Goal: Task Accomplishment & Management: Manage account settings

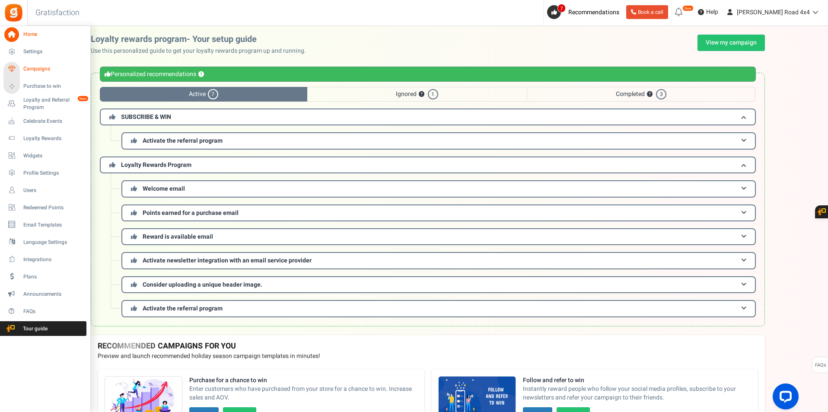
click at [47, 72] on span "Campaigns" at bounding box center [53, 68] width 61 height 7
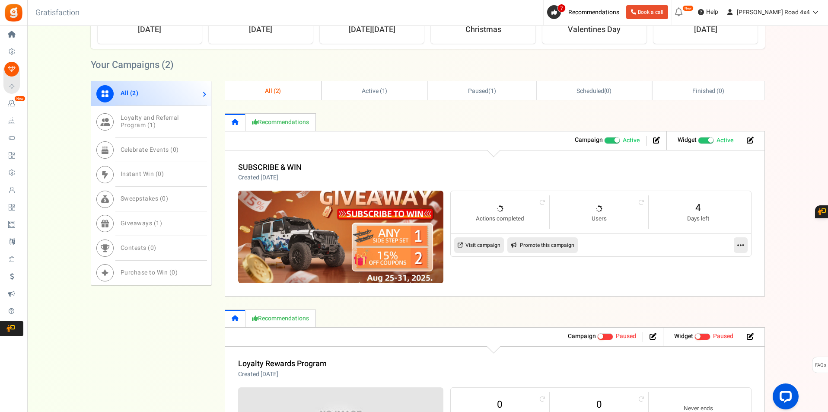
scroll to position [432, 0]
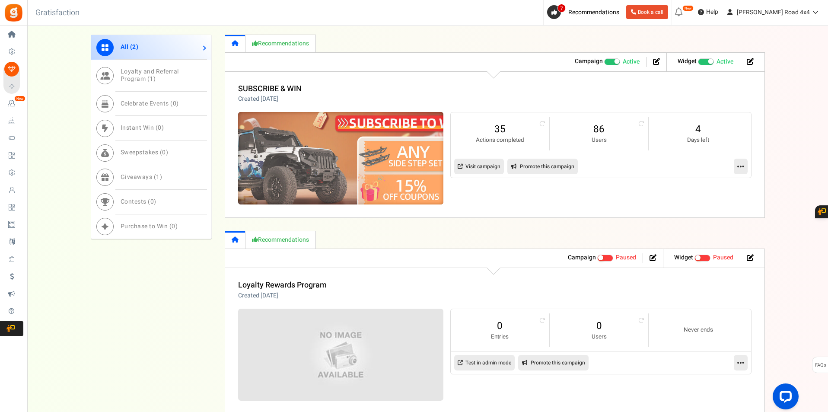
click at [362, 153] on img at bounding box center [341, 158] width 308 height 139
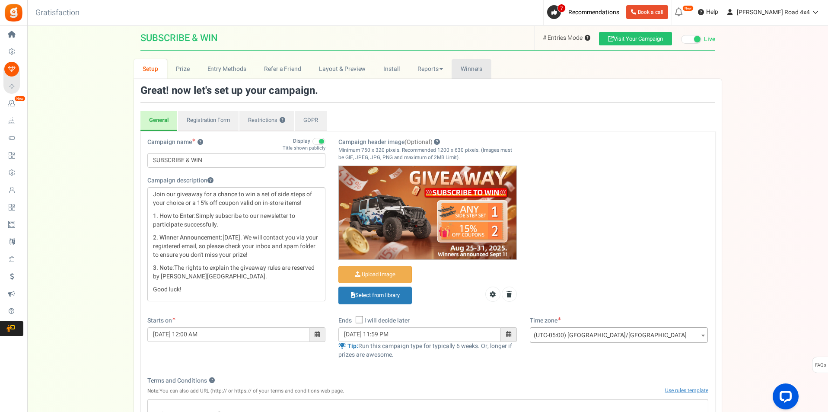
click at [461, 68] on span "Winners" at bounding box center [472, 68] width 22 height 9
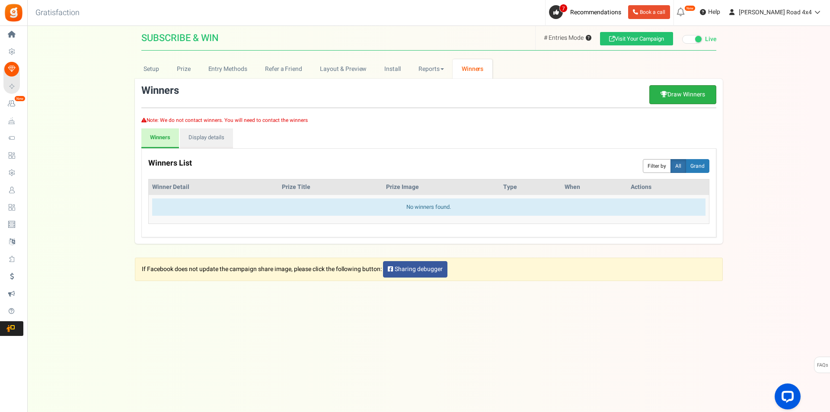
click at [657, 97] on link "Draw Winners" at bounding box center [682, 94] width 67 height 19
select select "random"
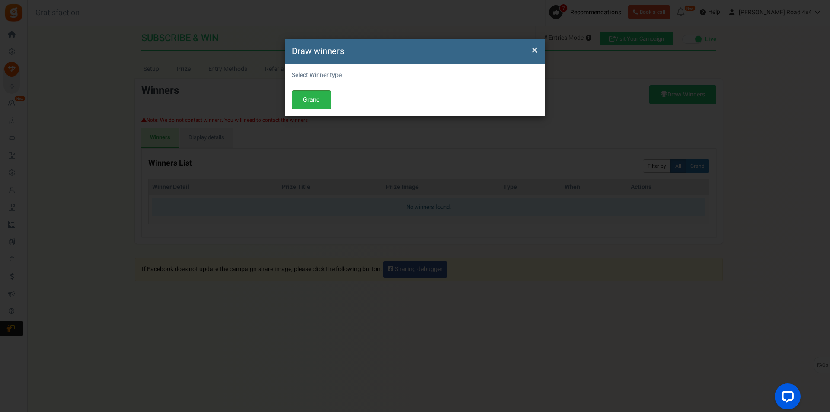
click at [319, 102] on button "Grand" at bounding box center [311, 99] width 39 height 19
select select "all"
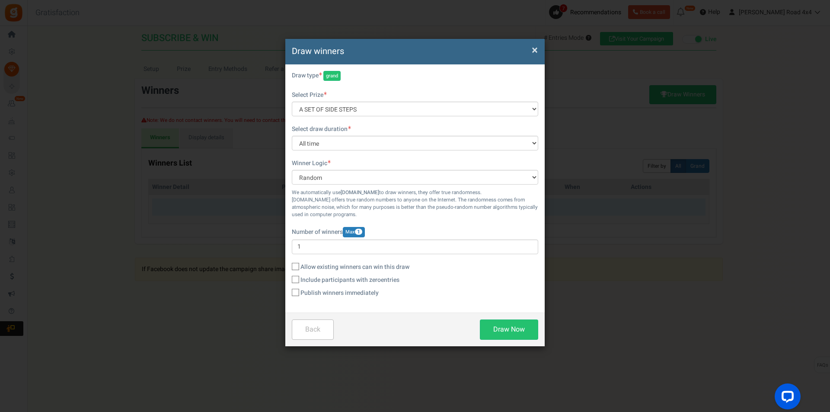
click at [321, 280] on span "Include participants with zero Entries" at bounding box center [349, 280] width 99 height 9
click at [289, 280] on input "Include participants with zero Entries" at bounding box center [286, 280] width 6 height 6
checkbox input "true"
click at [533, 48] on span "×" at bounding box center [535, 50] width 6 height 16
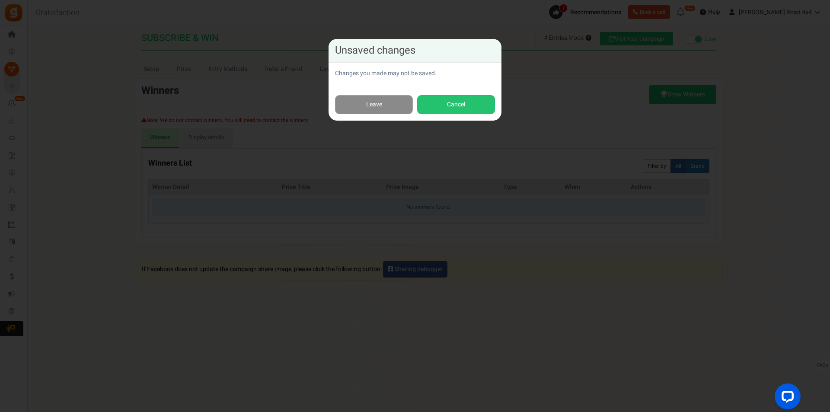
click at [400, 100] on link "Leave" at bounding box center [374, 104] width 78 height 19
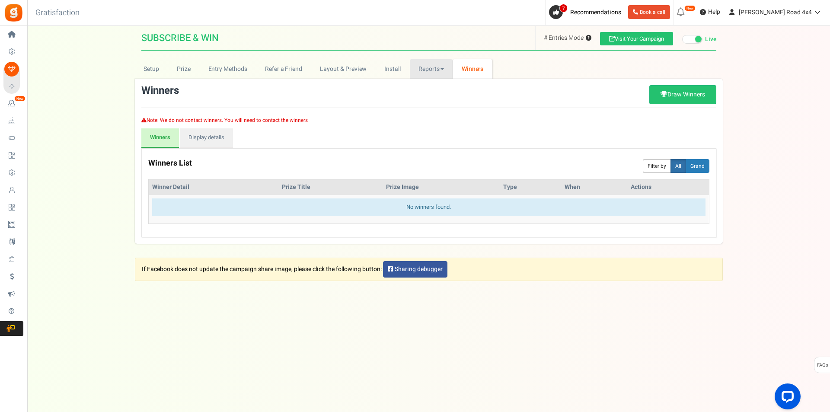
click at [437, 73] on link "Reports" at bounding box center [431, 68] width 43 height 19
click at [437, 99] on link "Users" at bounding box center [444, 100] width 69 height 13
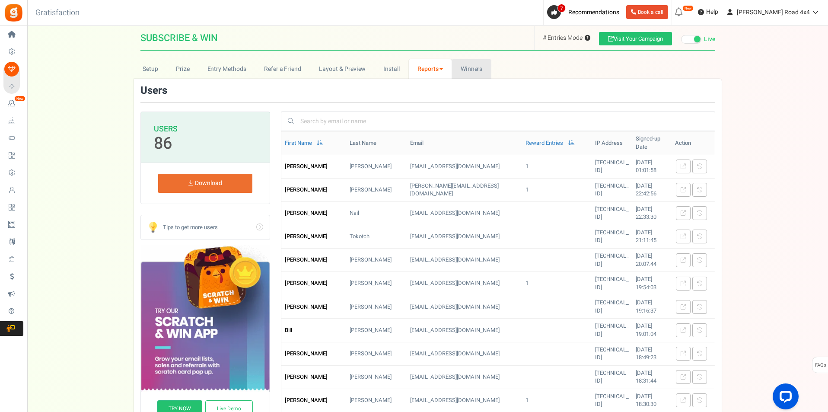
click at [479, 67] on span "Winners" at bounding box center [472, 68] width 22 height 9
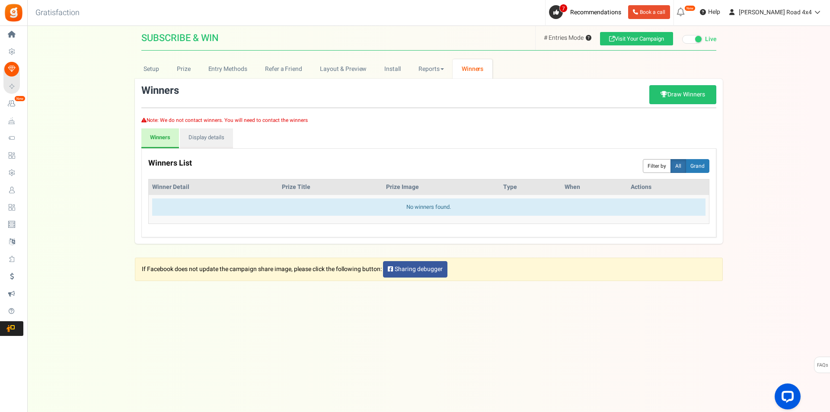
click at [682, 107] on div "Winners init winnerctrl Download Publish Unpublish Draw Winners" at bounding box center [428, 96] width 575 height 23
click at [689, 100] on link "Draw Winners" at bounding box center [682, 94] width 67 height 19
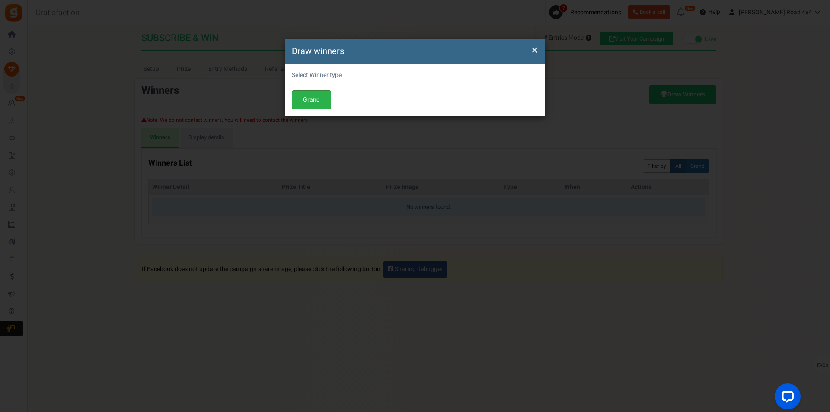
click at [321, 100] on button "Grand" at bounding box center [311, 99] width 39 height 19
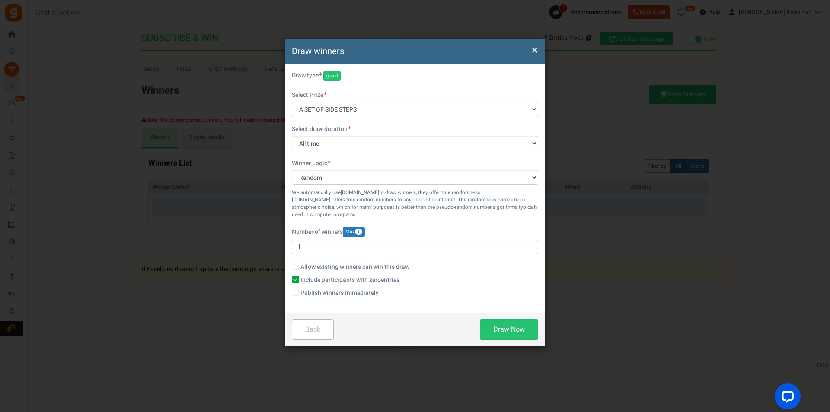
click at [530, 48] on h4 "Draw winners" at bounding box center [415, 51] width 246 height 13
click at [541, 51] on div "× Draw winners" at bounding box center [414, 52] width 259 height 26
click at [533, 48] on span "×" at bounding box center [535, 50] width 6 height 16
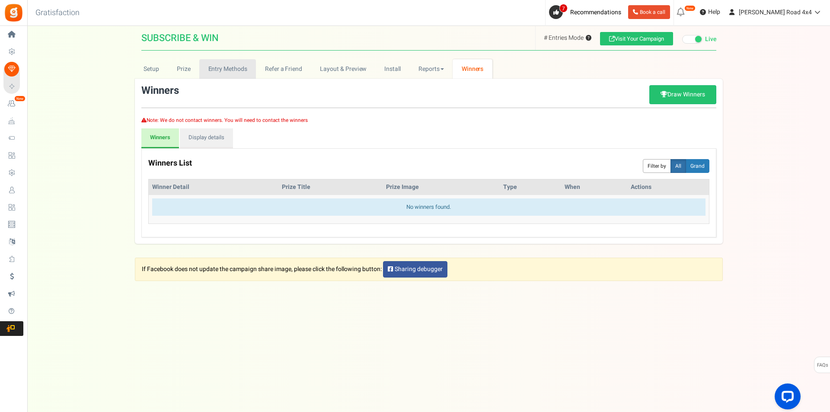
click at [249, 72] on link "Entry Methods" at bounding box center [227, 68] width 57 height 19
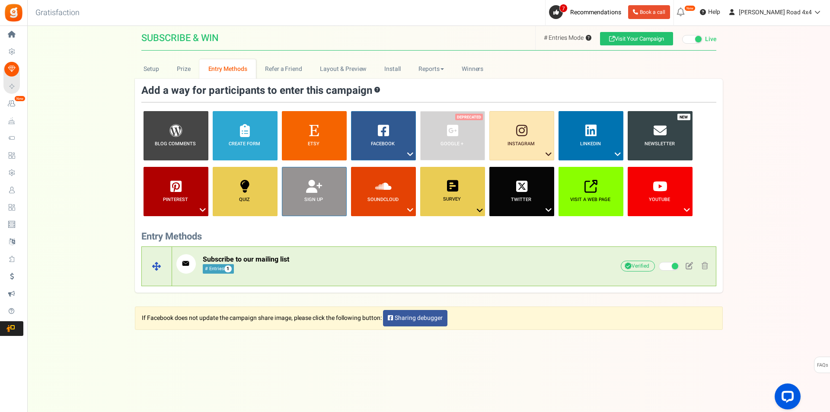
click at [309, 262] on p "Subscribe to our mailing list # Entries 1" at bounding box center [378, 263] width 405 height 19
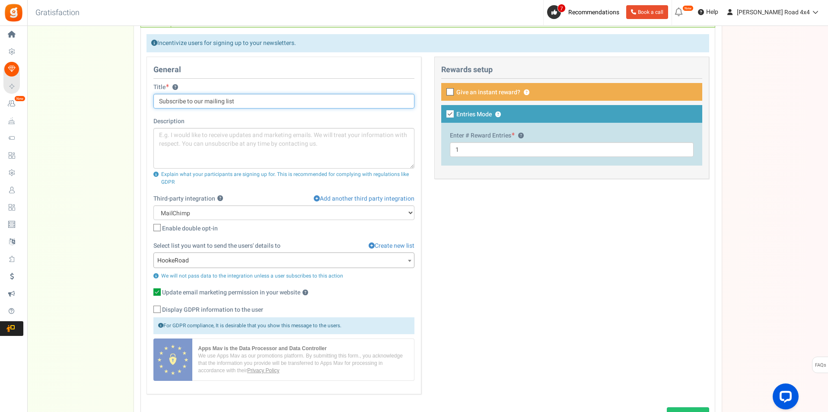
scroll to position [259, 0]
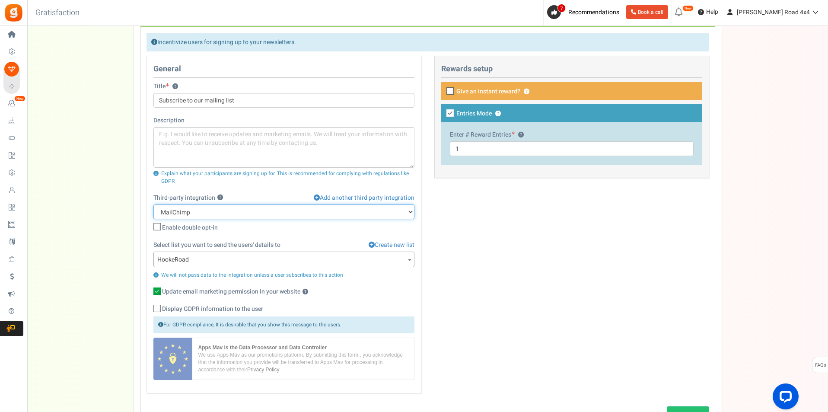
click at [242, 217] on select "None MailChimp" at bounding box center [283, 211] width 261 height 15
click at [153, 204] on select "None MailChimp" at bounding box center [283, 211] width 261 height 15
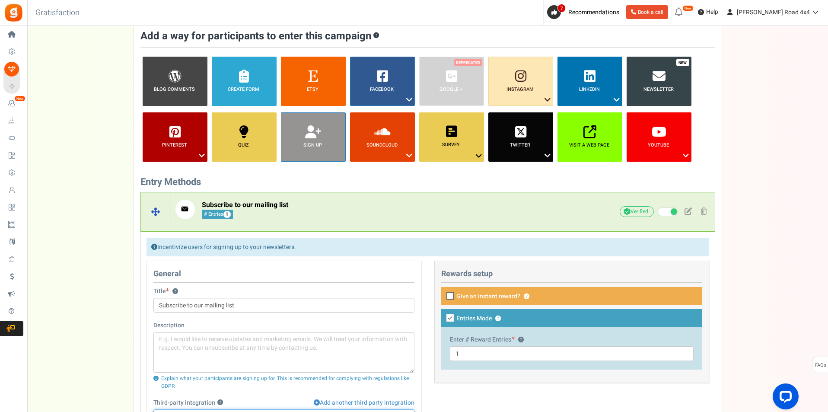
scroll to position [43, 0]
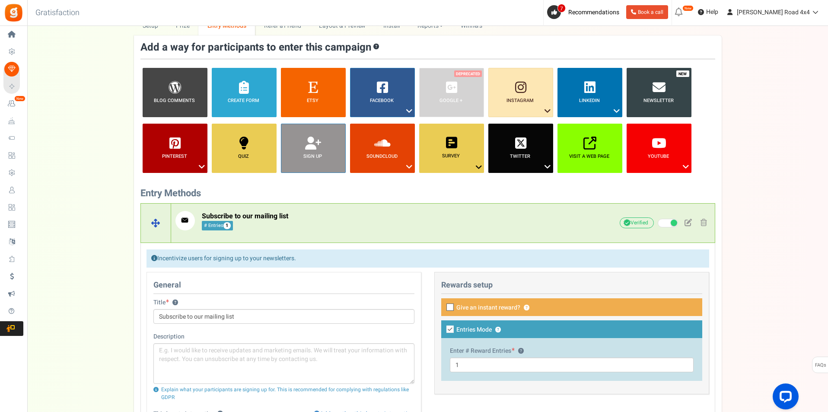
click at [478, 213] on p "Subscribe to our mailing list # Entries 1" at bounding box center [377, 220] width 405 height 19
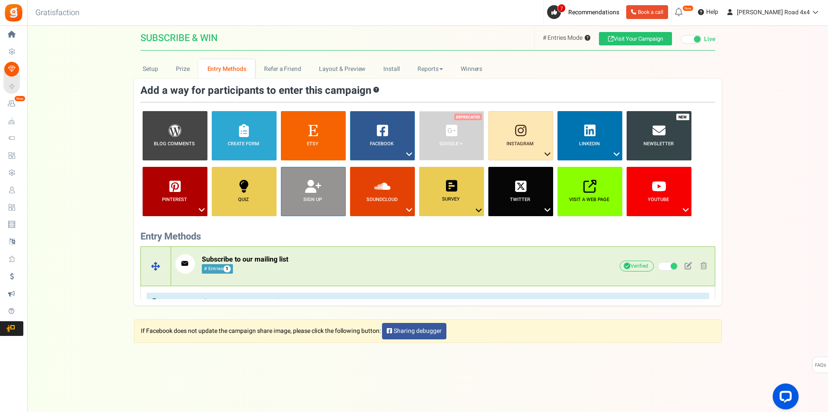
scroll to position [0, 0]
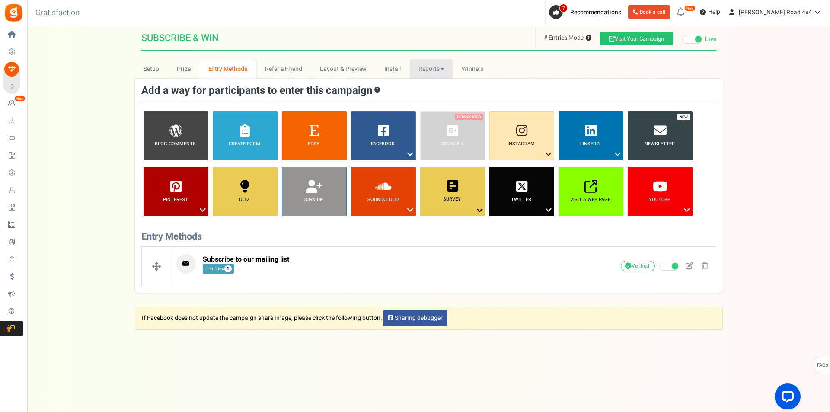
click at [438, 70] on link "Reports" at bounding box center [431, 68] width 43 height 19
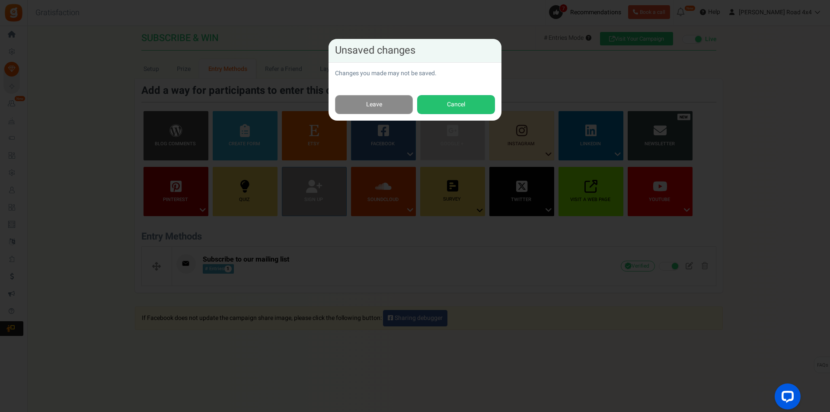
click at [389, 107] on link "Leave" at bounding box center [374, 104] width 78 height 19
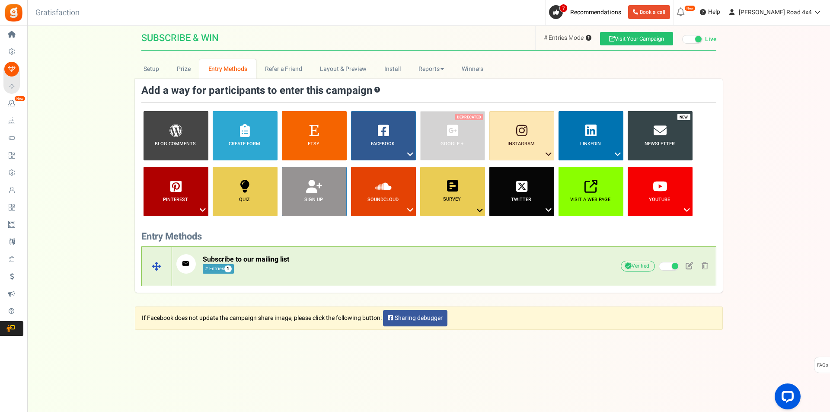
click at [325, 277] on div "Subscribe to our mailing list # Entries 1 Sync with your ESP Activate now ESP s…" at bounding box center [378, 266] width 405 height 24
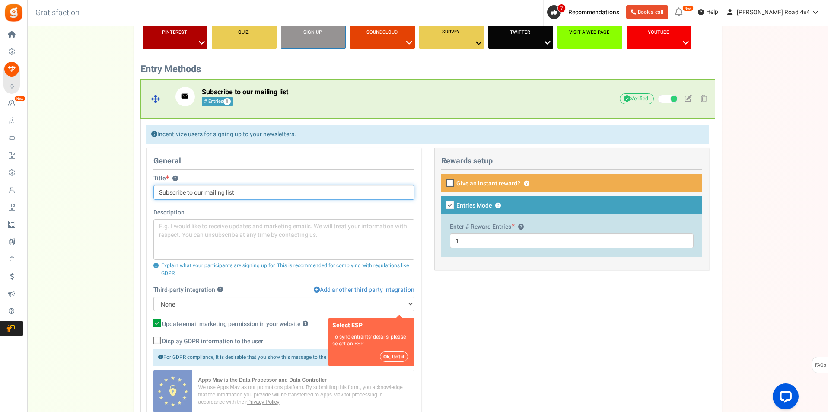
scroll to position [173, 0]
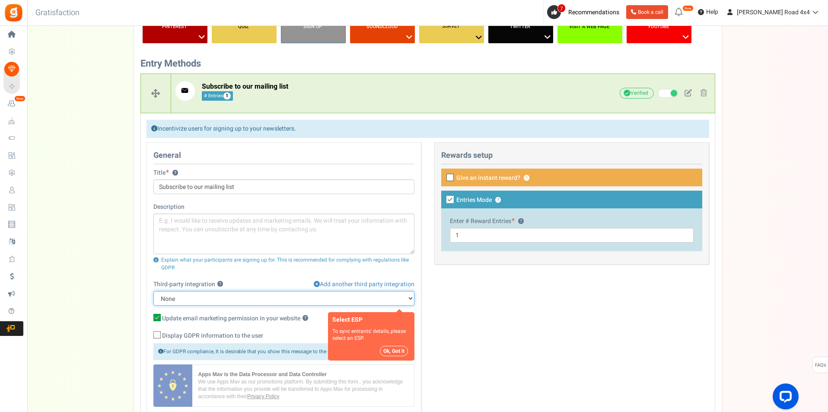
click at [255, 292] on select "None MailChimp" at bounding box center [283, 298] width 261 height 15
select select "3"
click at [153, 291] on select "None MailChimp" at bounding box center [283, 298] width 261 height 15
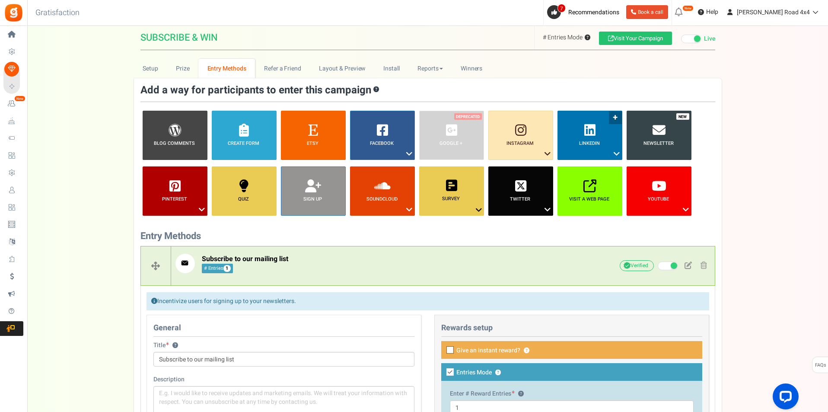
scroll to position [0, 0]
click at [436, 71] on link "Reports" at bounding box center [430, 68] width 43 height 19
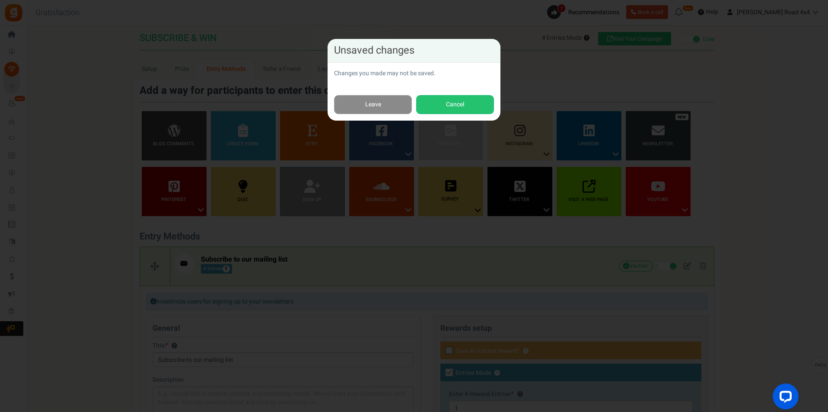
click at [401, 108] on link "Leave" at bounding box center [373, 104] width 78 height 19
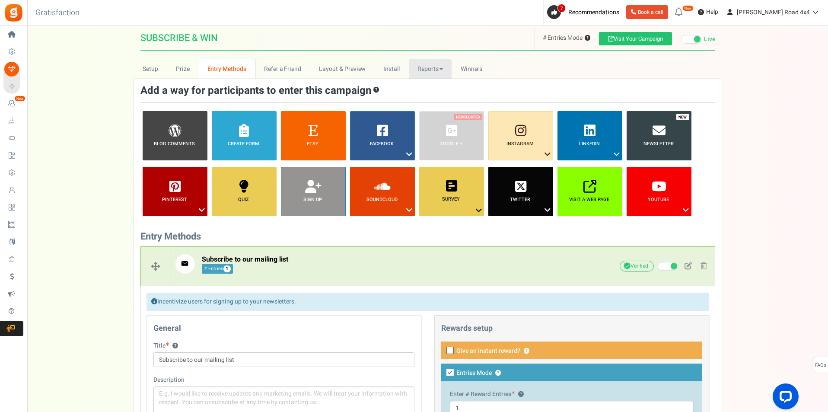
click at [429, 69] on link "Reports" at bounding box center [430, 68] width 43 height 19
click at [435, 112] on link "Entries" at bounding box center [443, 112] width 69 height 13
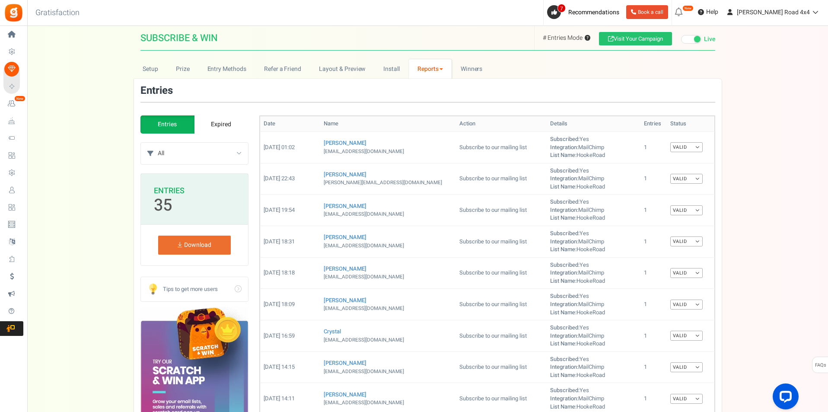
click at [440, 72] on link "Reports" at bounding box center [430, 68] width 43 height 19
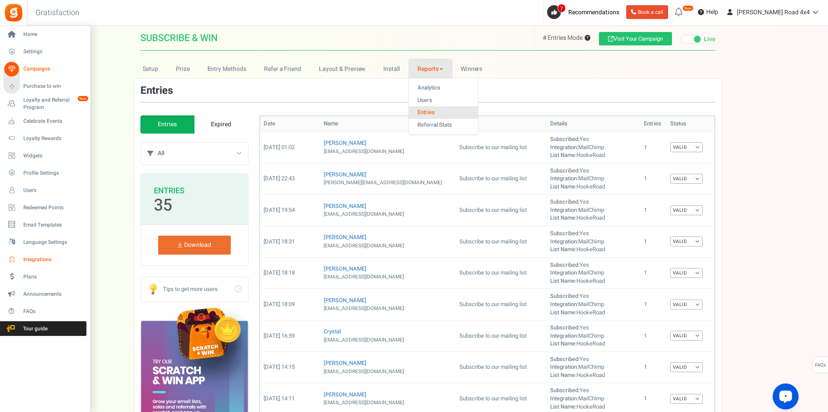
click at [42, 261] on span "Integrations" at bounding box center [53, 259] width 61 height 7
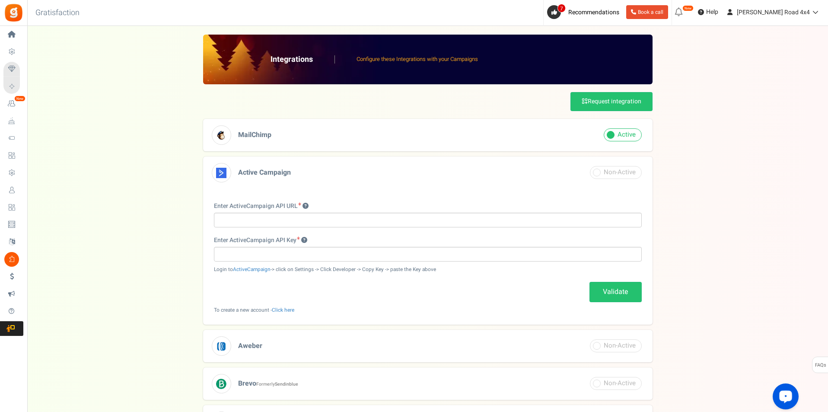
click at [364, 140] on h3 "MailChimp" at bounding box center [428, 135] width 450 height 32
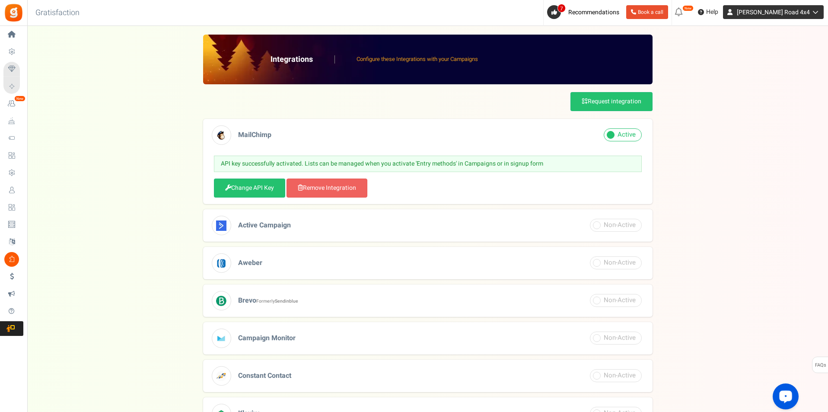
click at [769, 13] on span "[PERSON_NAME] Road 4x4" at bounding box center [773, 12] width 73 height 9
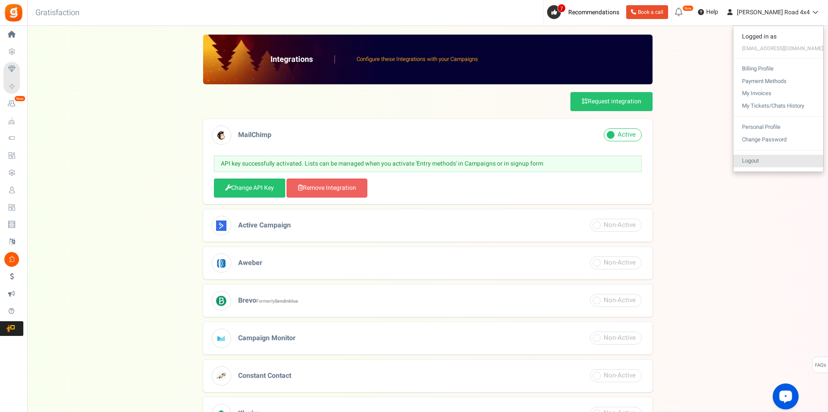
drag, startPoint x: 788, startPoint y: 160, endPoint x: 785, endPoint y: 153, distance: 6.8
click at [787, 159] on link "Logout" at bounding box center [778, 161] width 90 height 13
